Goal: Check status

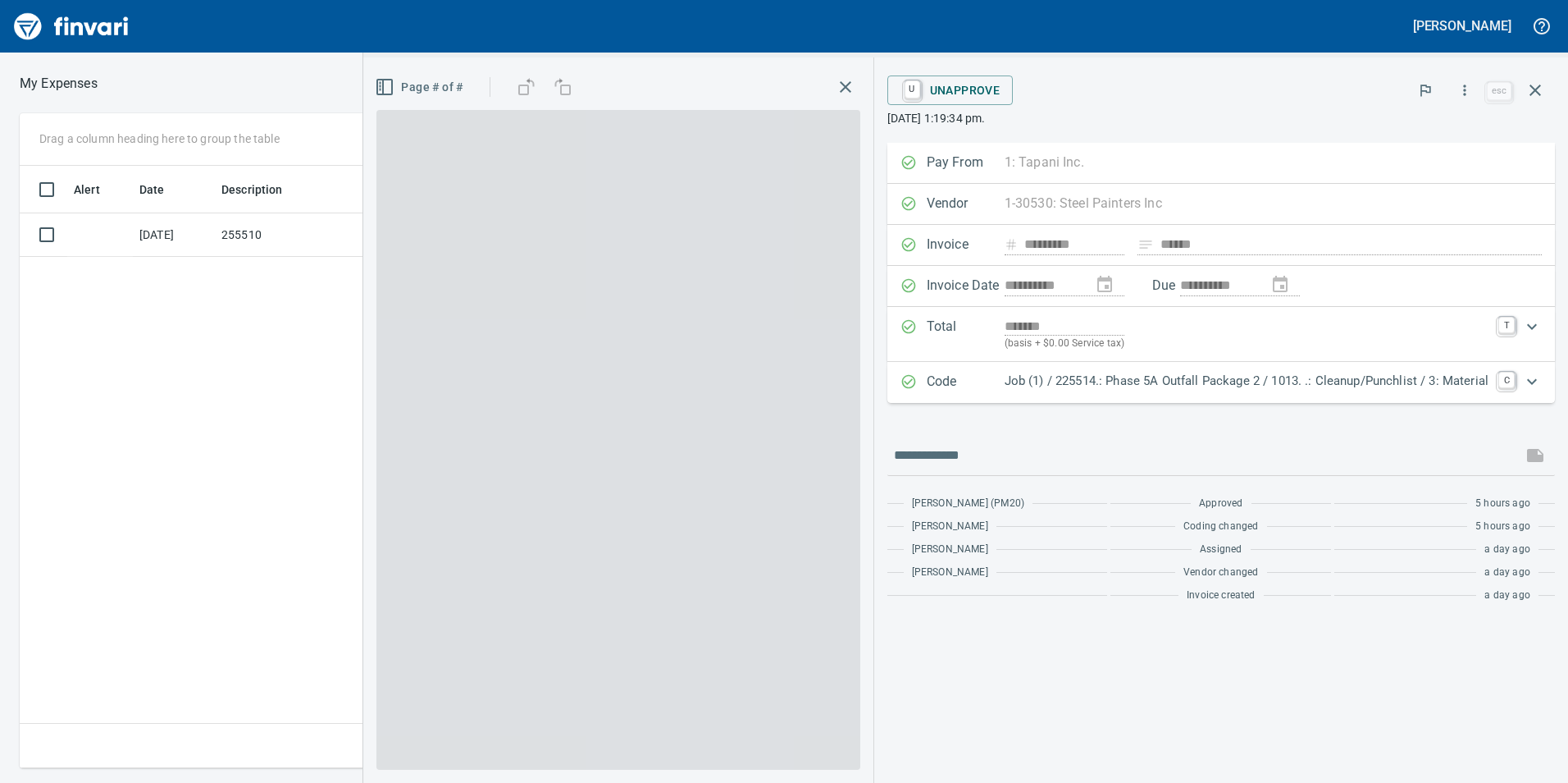
scroll to position [590, 1106]
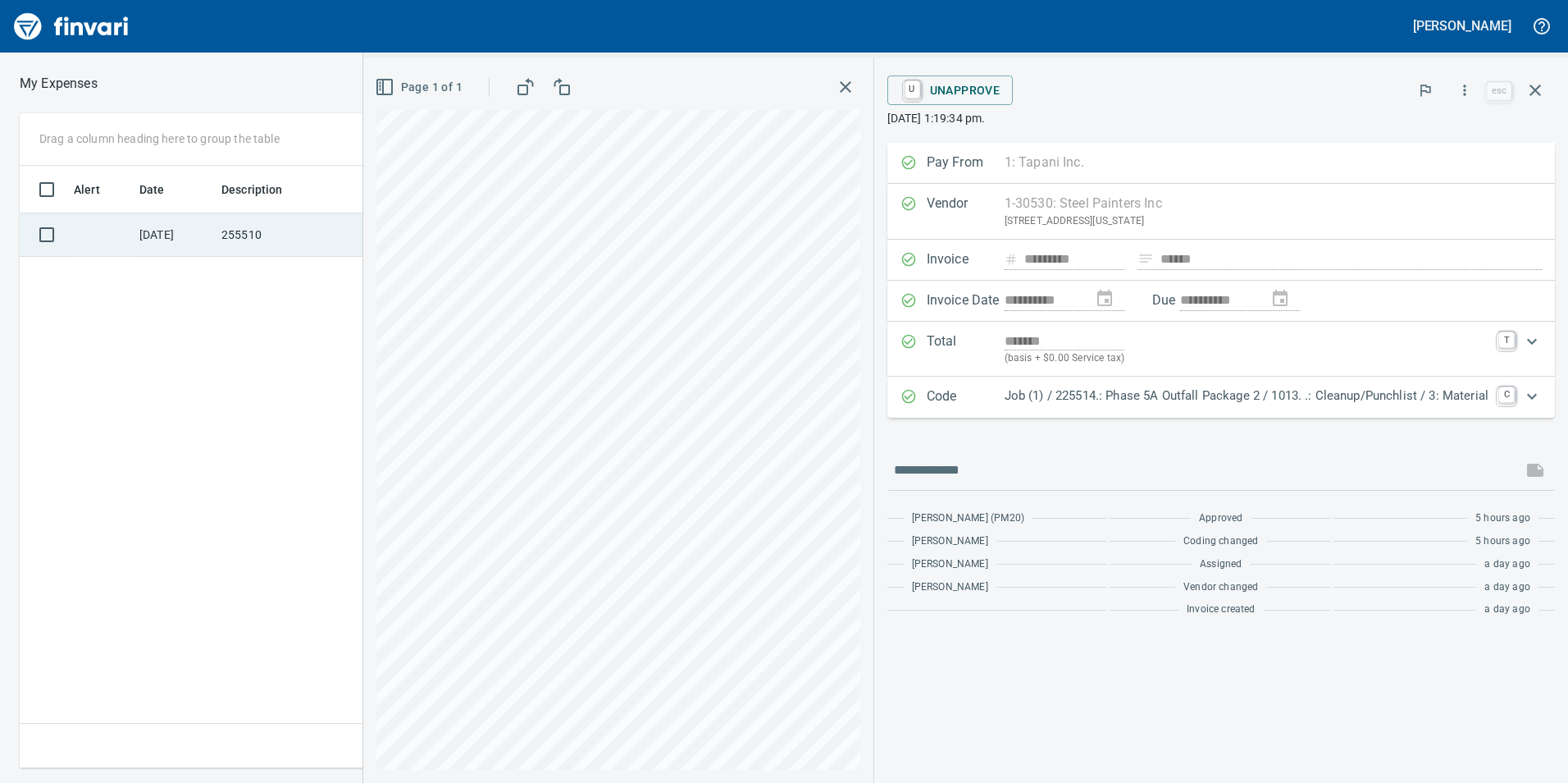
click at [305, 240] on td "255510" at bounding box center [289, 235] width 148 height 44
